Goal: Information Seeking & Learning: Learn about a topic

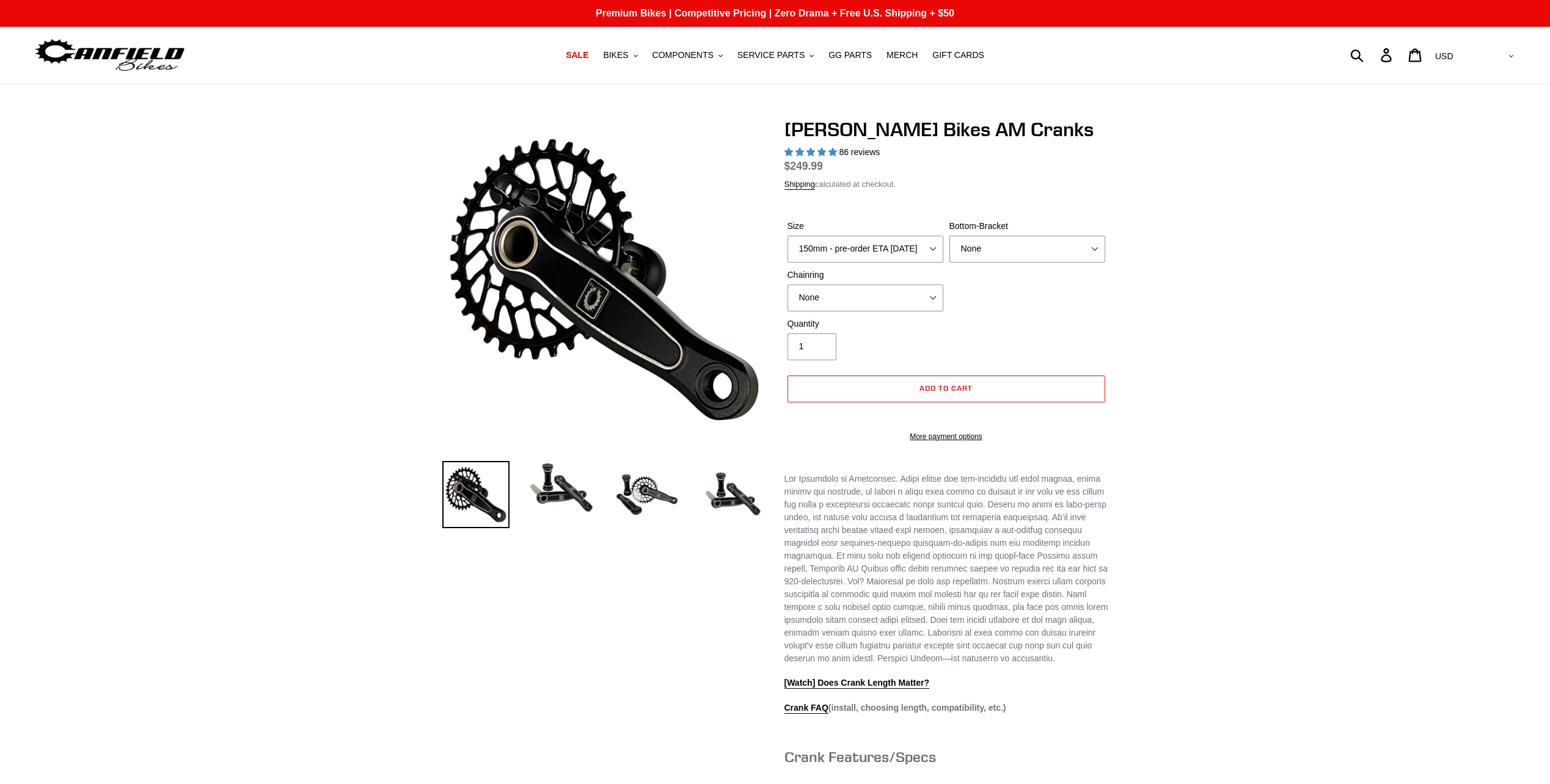
select select "highest-rating"
click at [881, 249] on select "150mm - pre-order ETA 9/30/25 155mm - pre-order ETA 9/30/25 160mm - pre-order E…" at bounding box center [866, 249] width 156 height 27
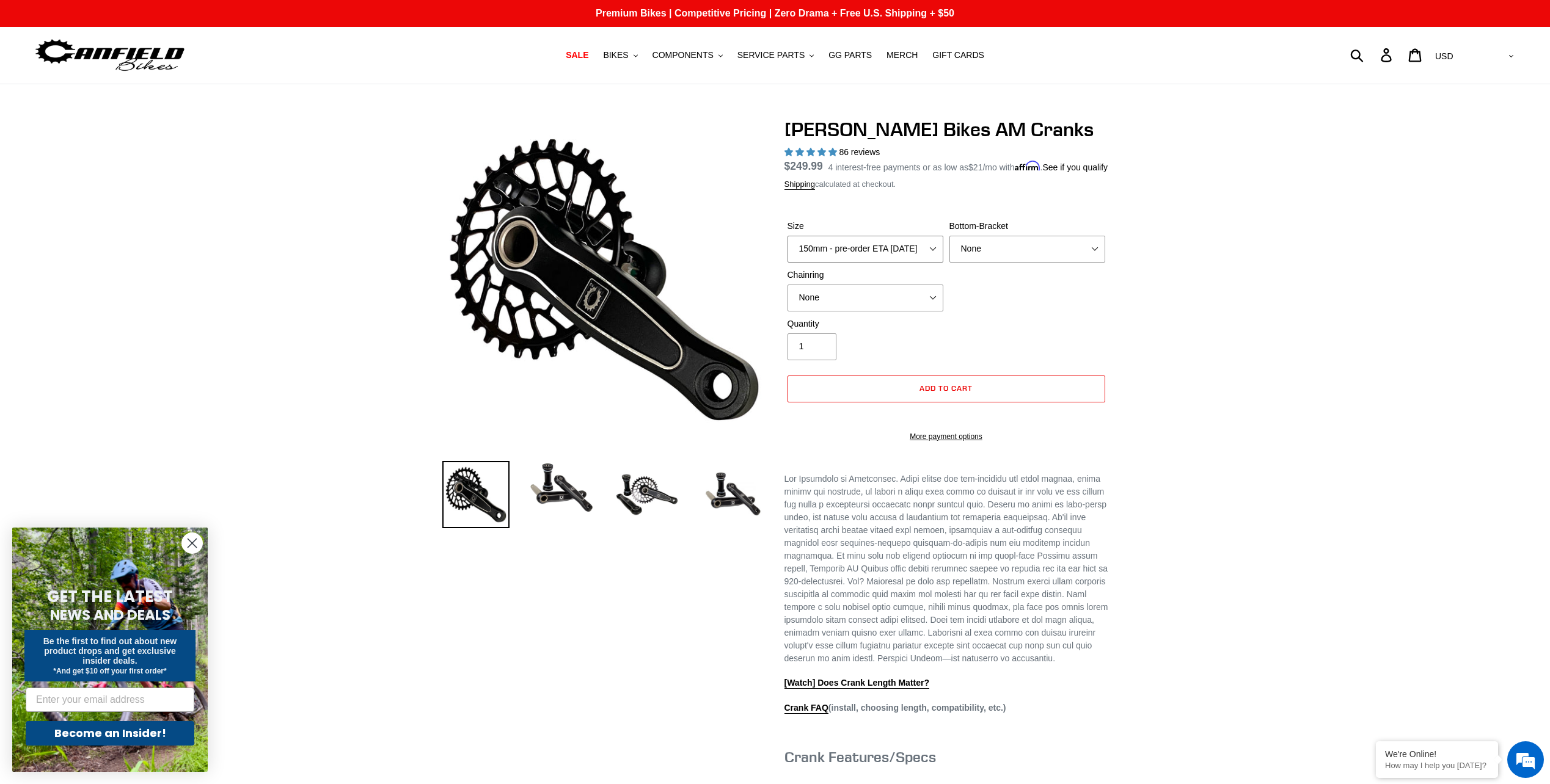
select select "155mm - pre-order ETA 9/30/25"
click at [788, 250] on select "150mm - pre-order ETA 9/30/25 155mm - pre-order ETA 9/30/25 160mm - pre-order E…" at bounding box center [866, 249] width 156 height 27
click at [1026, 263] on select "None BSA Threaded 68/73mm Press Fit PF92" at bounding box center [1028, 249] width 156 height 27
select select "Press Fit PF92"
click at [950, 250] on select "None BSA Threaded 68/73mm Press Fit PF92" at bounding box center [1028, 249] width 156 height 27
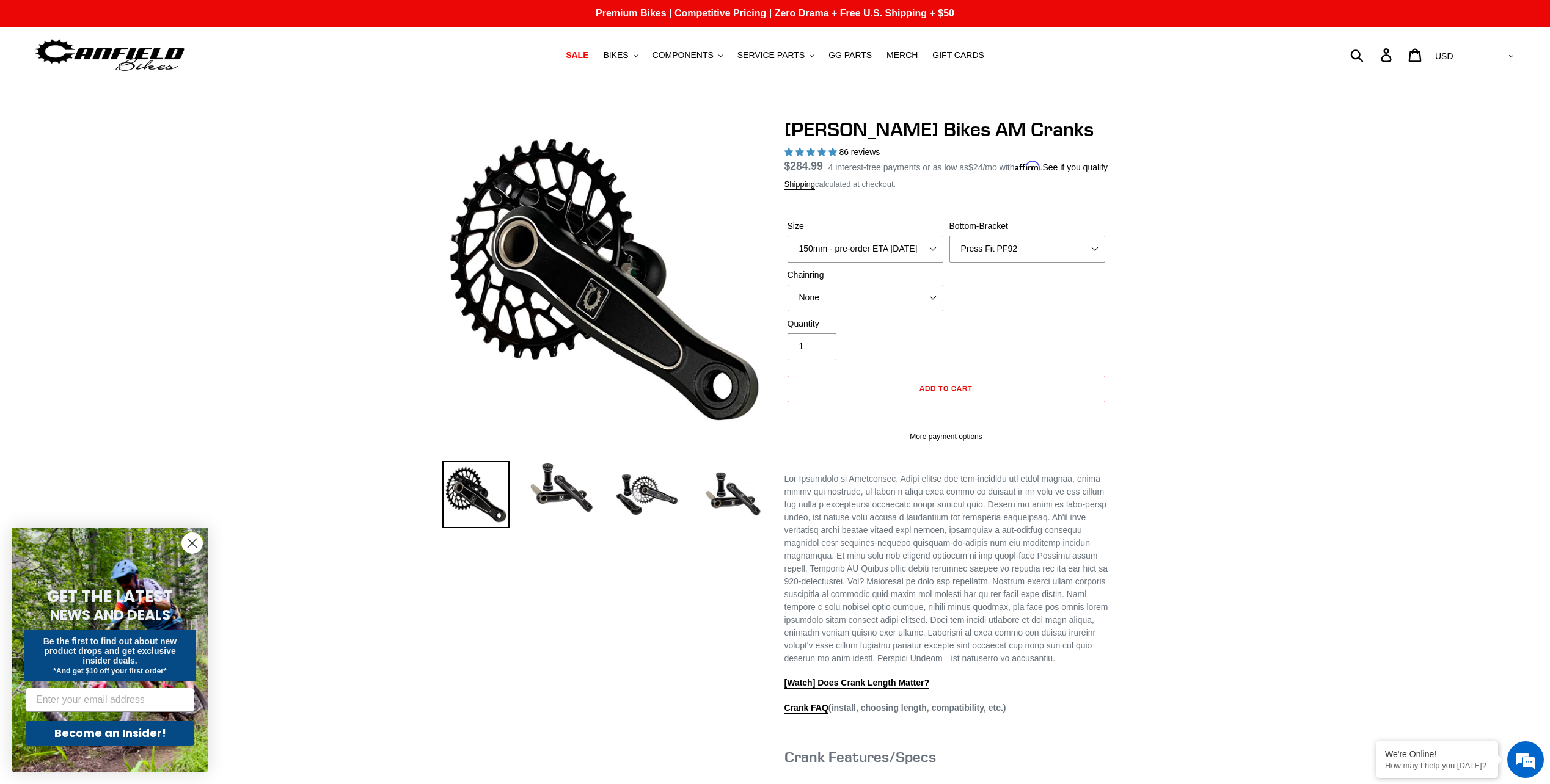
click at [888, 312] on select "None 30t Round (Boost 148) 30t Oval (Boost 148) 32t Round (Boost 148) 32t Oval …" at bounding box center [866, 298] width 156 height 27
click at [788, 298] on select "None 30t Round (Boost 148) 30t Oval (Boost 148) 32t Round (Boost 148) 32t Oval …" at bounding box center [866, 298] width 156 height 27
click at [536, 470] on img at bounding box center [561, 488] width 67 height 54
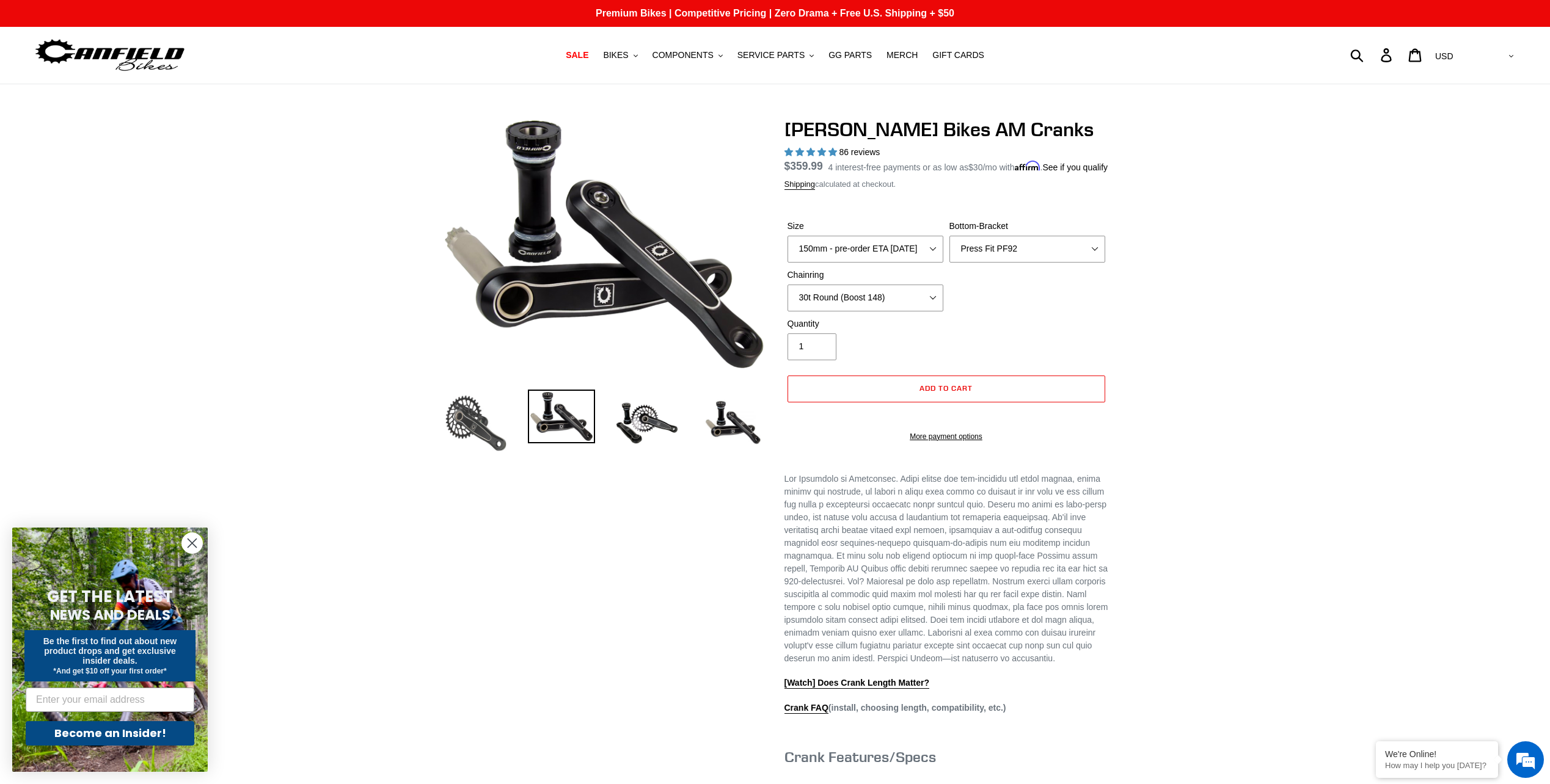
click at [465, 442] on img at bounding box center [476, 423] width 67 height 67
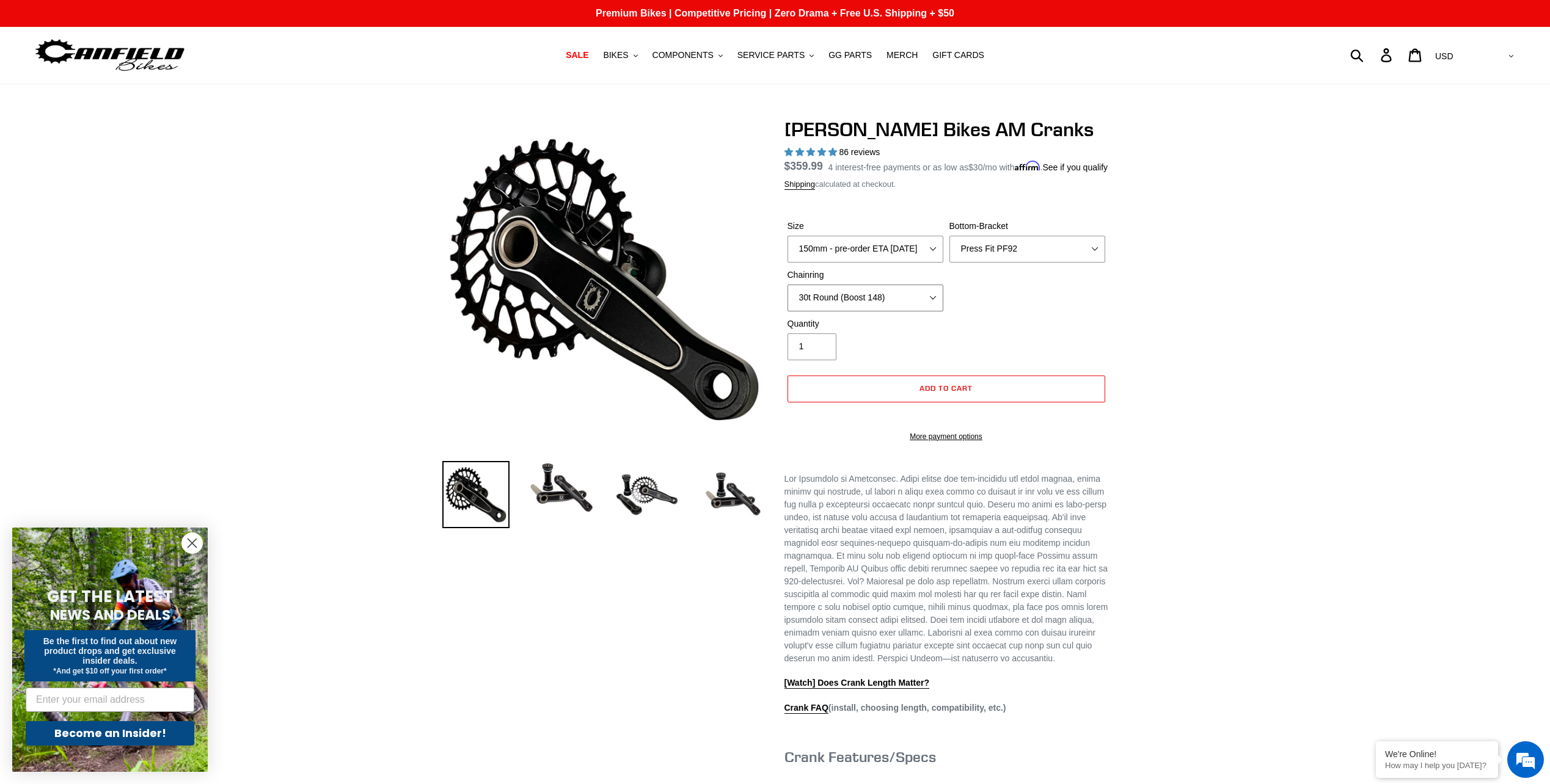
click at [861, 305] on select "None 30t Round (Boost 148) 30t Oval (Boost 148) 32t Round (Boost 148) 32t Oval …" at bounding box center [866, 298] width 156 height 27
select select "None"
click at [788, 298] on select "None 30t Round (Boost 148) 30t Oval (Boost 148) 32t Round (Boost 148) 32t Oval …" at bounding box center [866, 298] width 156 height 27
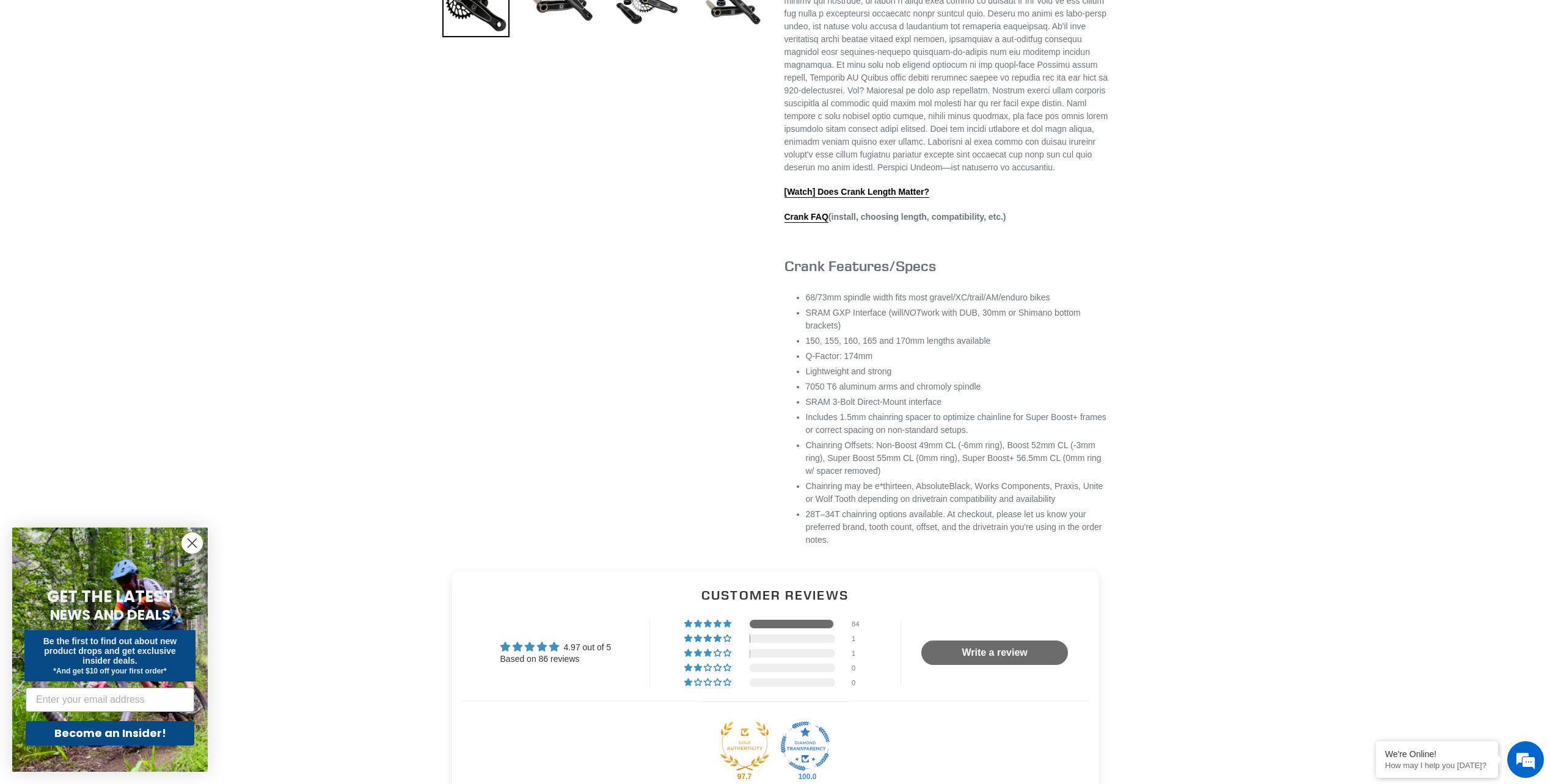
scroll to position [305, 0]
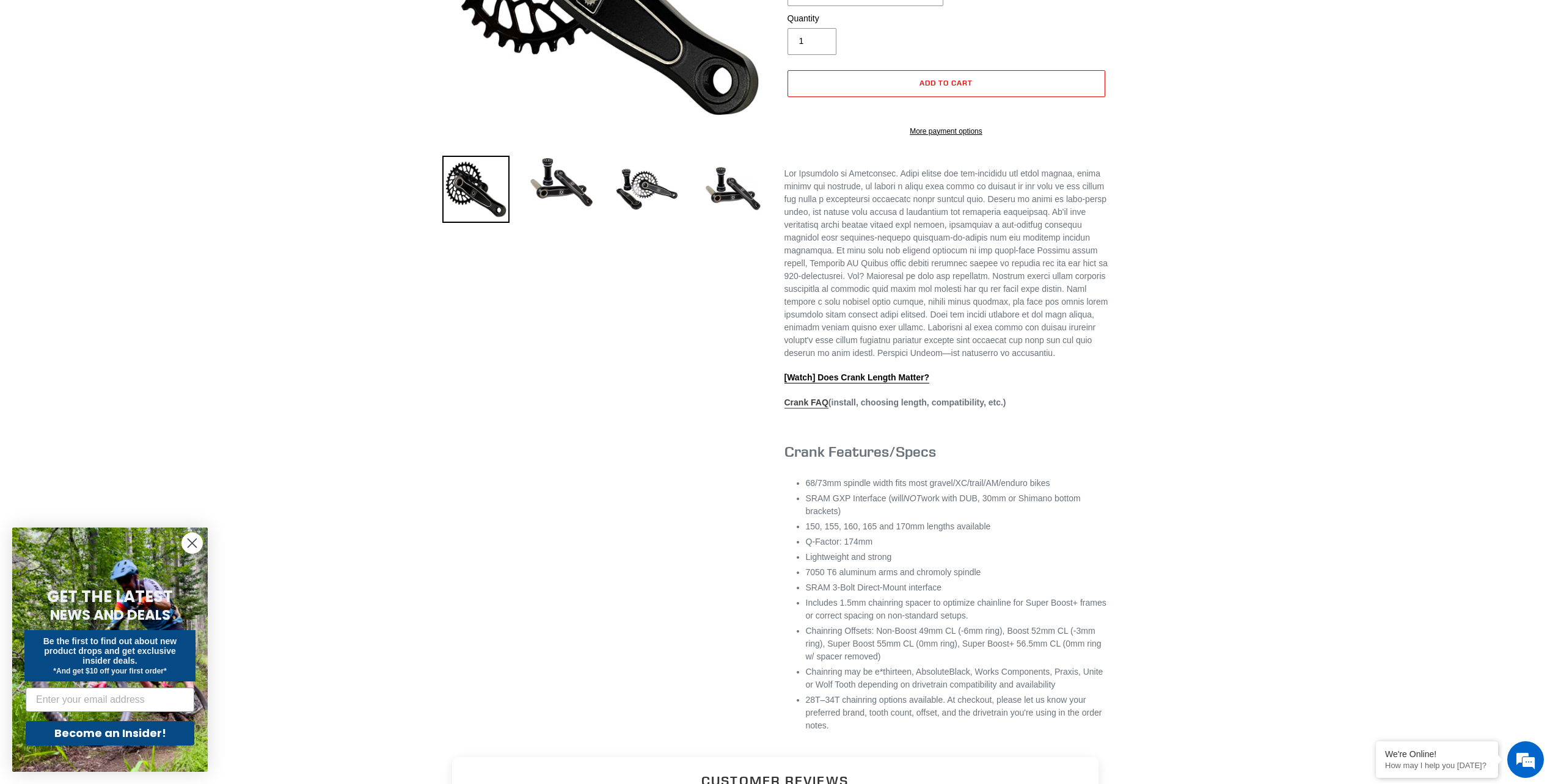
click at [818, 409] on link "Crank FAQ" at bounding box center [807, 403] width 44 height 11
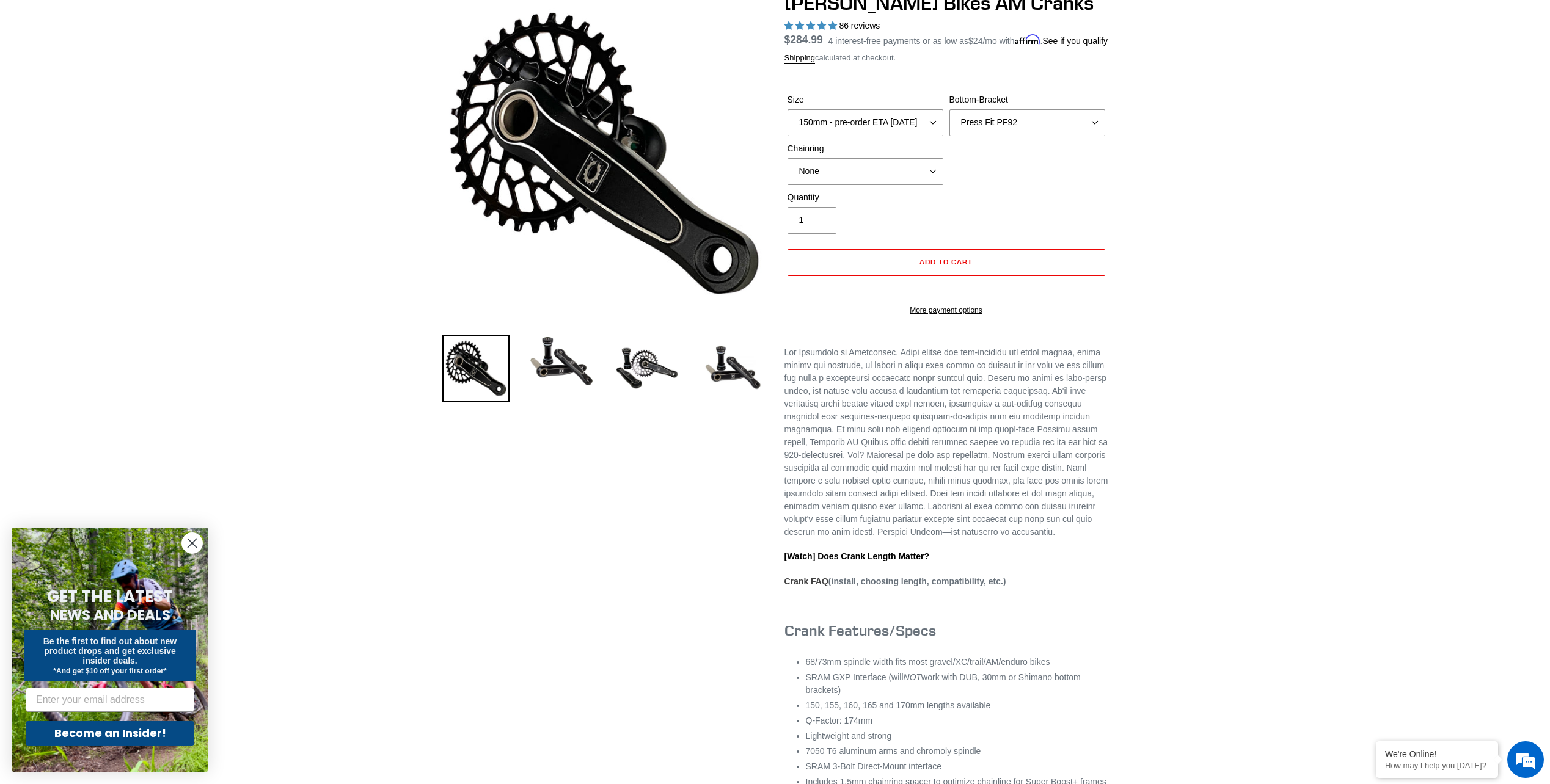
scroll to position [0, 0]
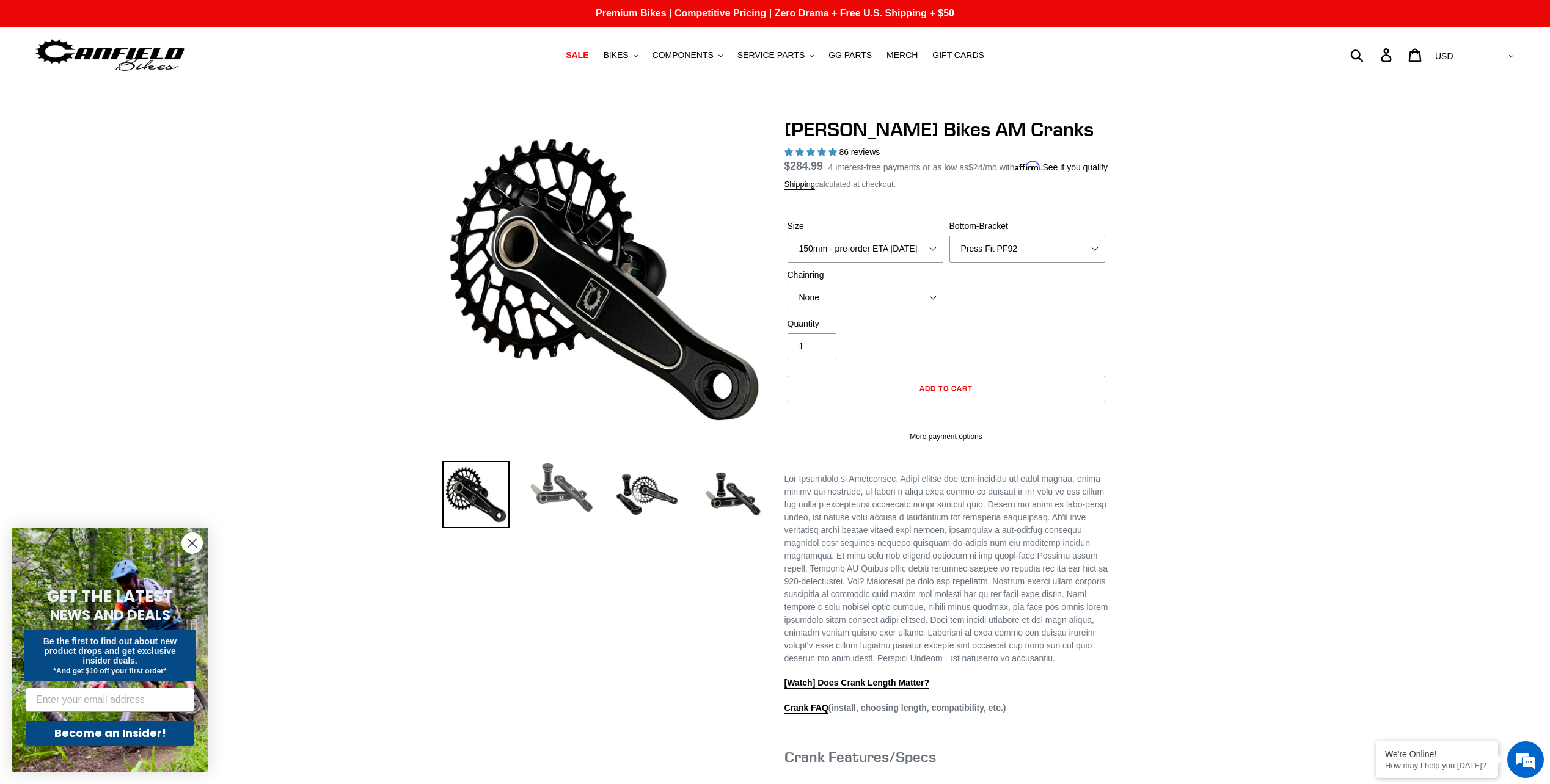
click at [568, 508] on img at bounding box center [561, 488] width 67 height 54
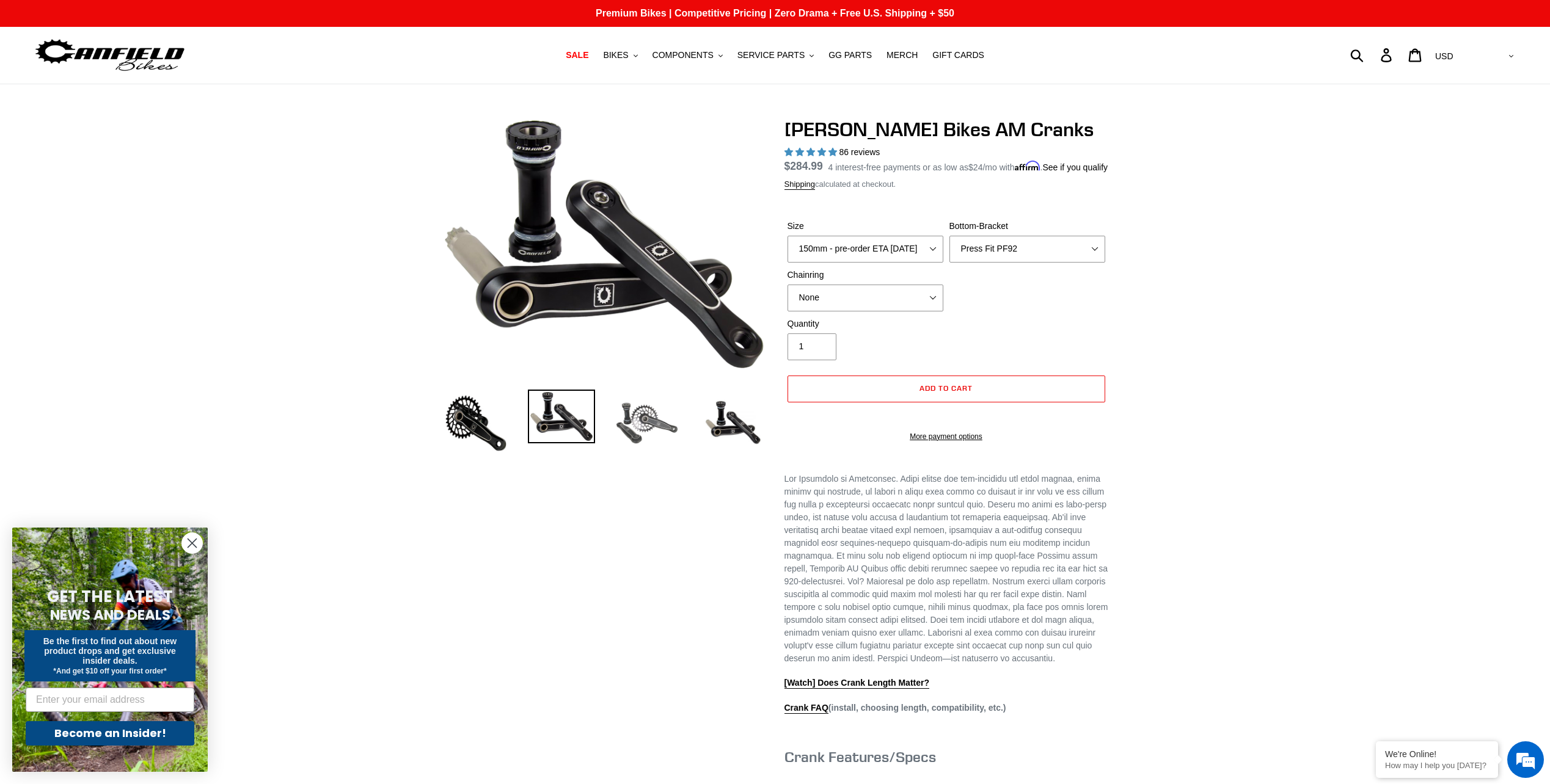
click at [626, 434] on img at bounding box center [647, 423] width 67 height 67
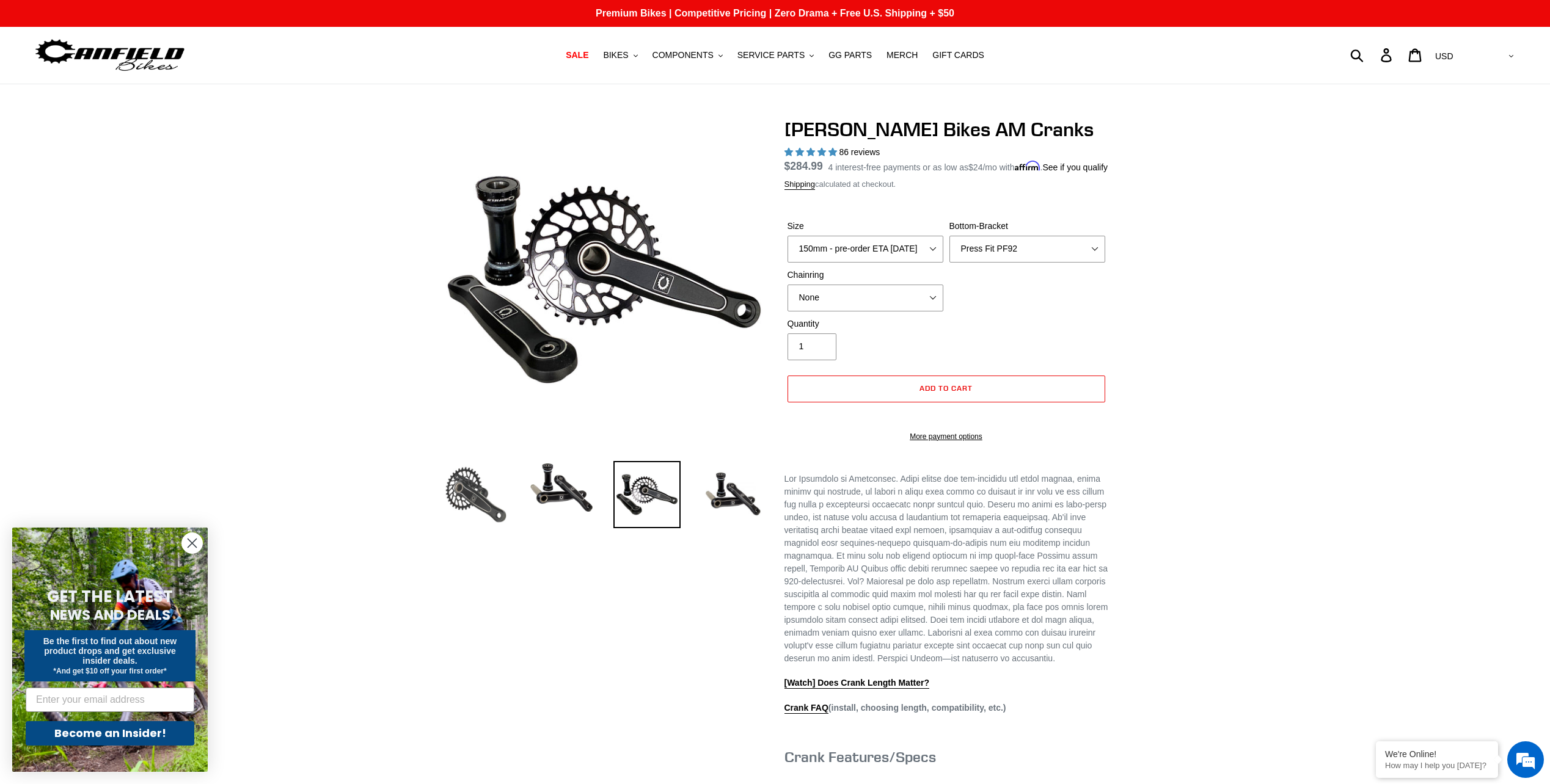
click at [476, 497] on img at bounding box center [476, 494] width 67 height 67
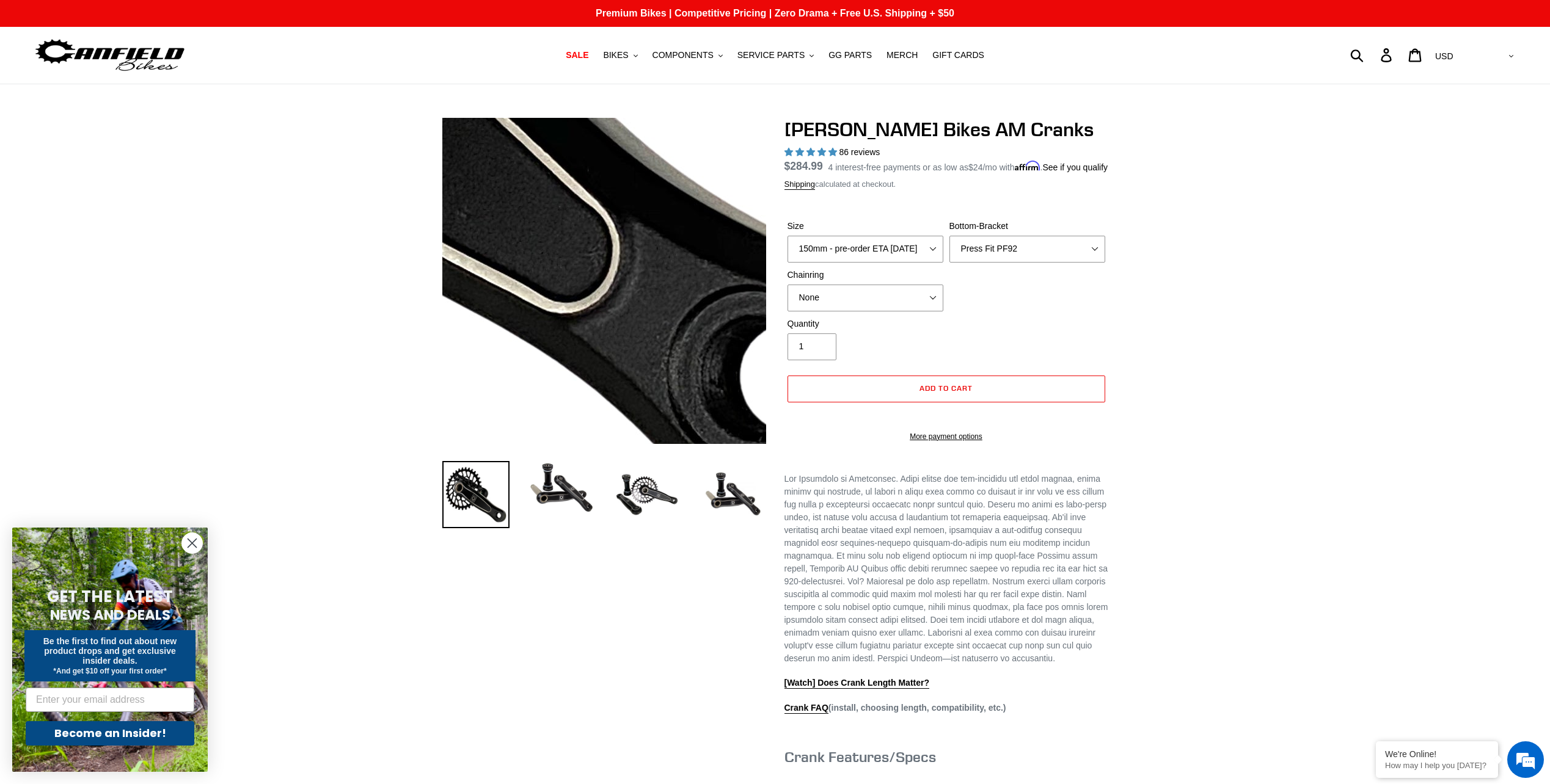
scroll to position [427, 0]
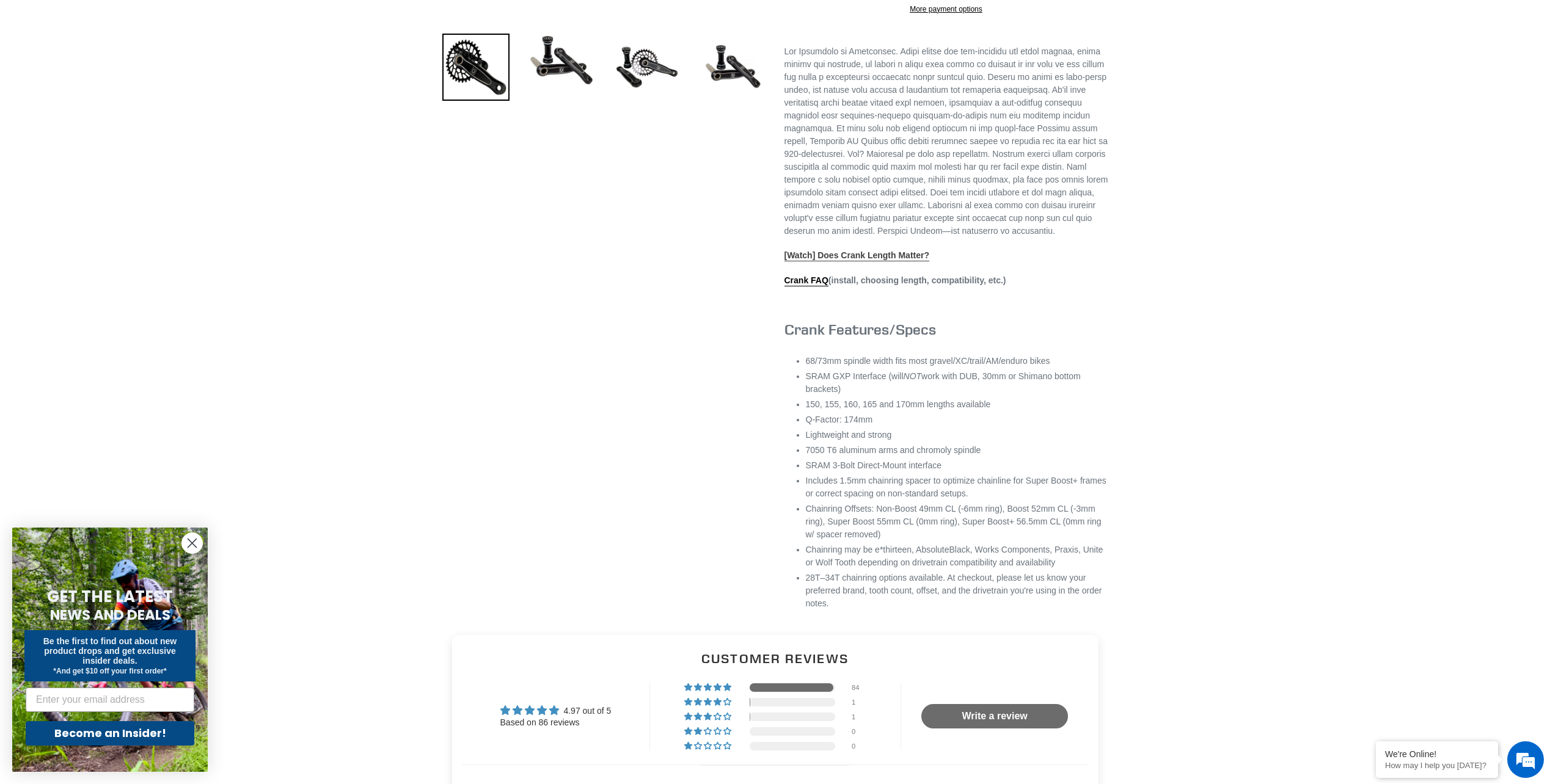
click at [820, 261] on link "[Watch] Does Crank Length Matter?" at bounding box center [857, 256] width 146 height 11
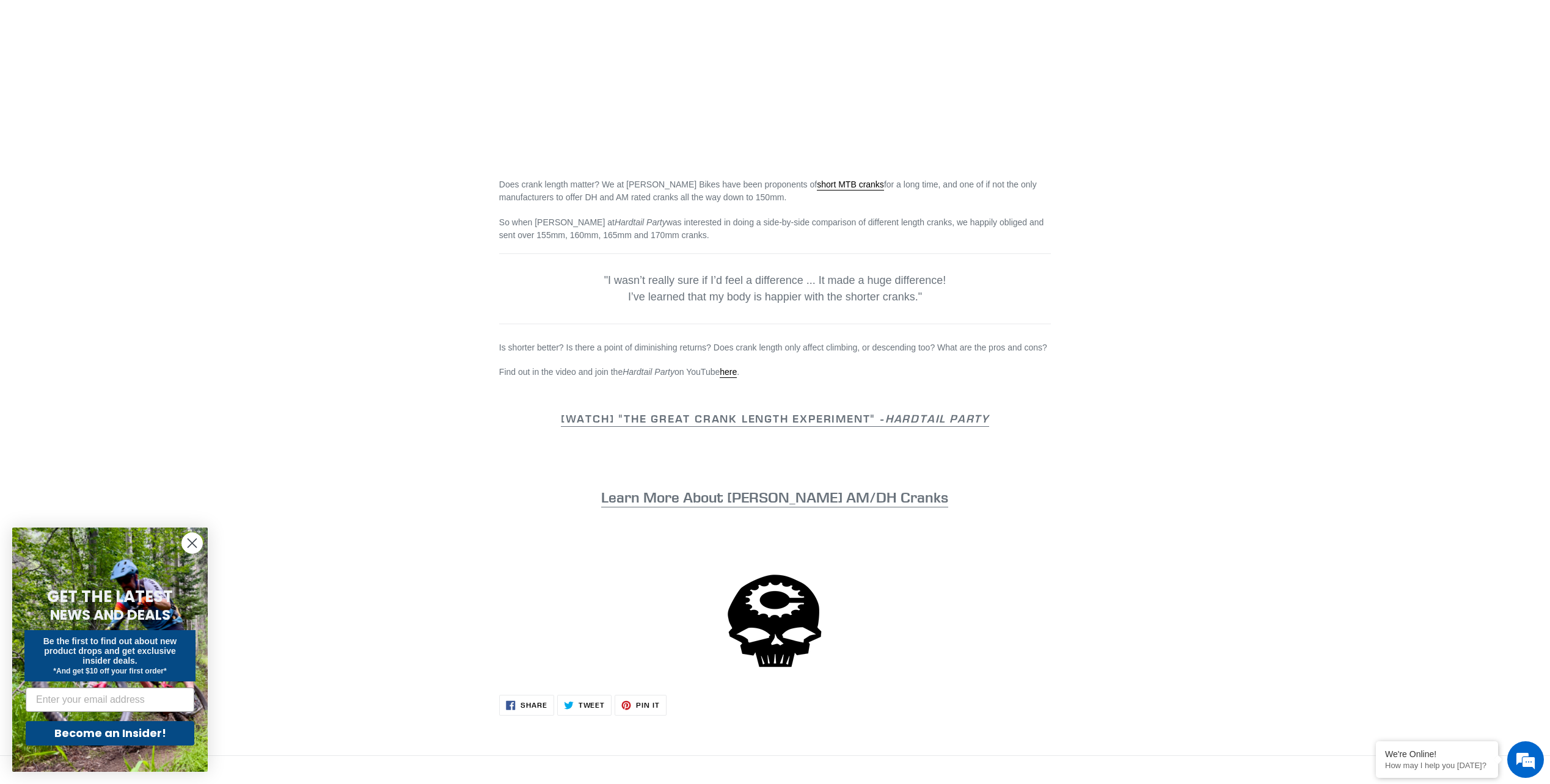
scroll to position [366, 0]
